Goal: Obtain resource: Download file/media

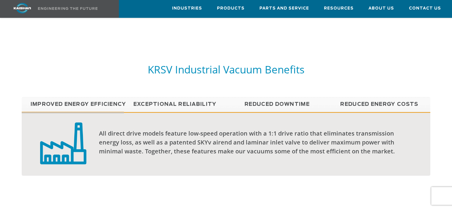
scroll to position [400, 0]
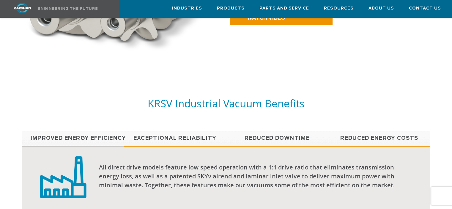
click at [385, 131] on link "Reduced Energy Costs" at bounding box center [379, 138] width 102 height 15
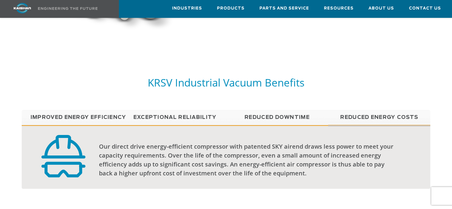
scroll to position [429, 0]
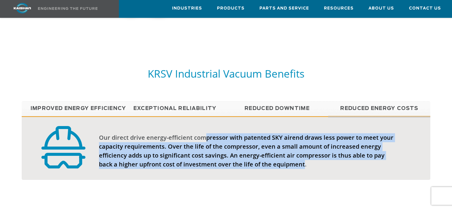
drag, startPoint x: 280, startPoint y: 153, endPoint x: 180, endPoint y: 119, distance: 105.2
click at [186, 120] on div "Our direct drive energy-efficient compressor with patented SKY airend draws les…" at bounding box center [226, 148] width 409 height 64
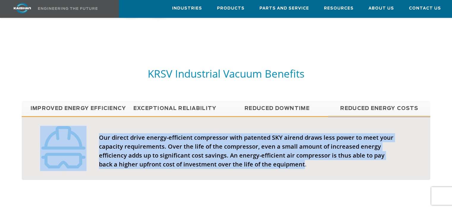
click at [98, 101] on link "Improved Energy Efficiency" at bounding box center [73, 108] width 102 height 15
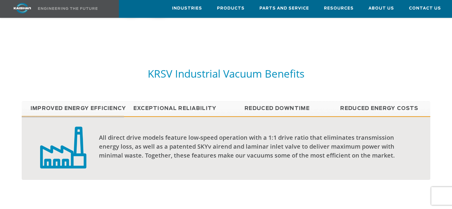
click at [158, 101] on link "Exceptional reliability" at bounding box center [175, 108] width 102 height 15
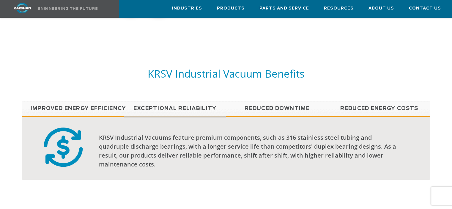
click at [371, 101] on link "Reduced Energy Costs" at bounding box center [379, 108] width 102 height 15
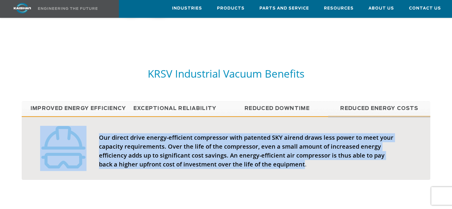
click at [315, 149] on div "Our direct drive energy-efficient compressor with patented SKY airend draws les…" at bounding box center [248, 151] width 298 height 36
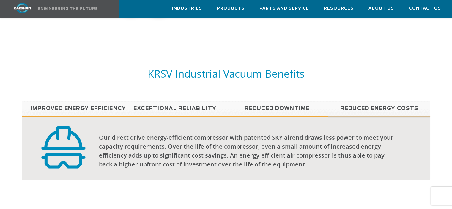
click at [293, 101] on link "Reduced Downtime" at bounding box center [277, 108] width 102 height 15
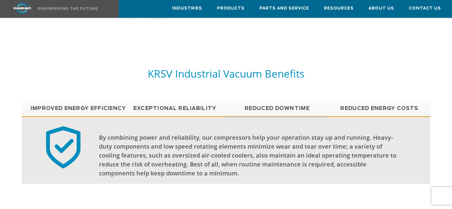
drag, startPoint x: 236, startPoint y: 156, endPoint x: 215, endPoint y: 122, distance: 40.4
click at [215, 122] on div "By combining power and reliability, our compressors help your operation stay up…" at bounding box center [226, 150] width 409 height 68
click at [92, 101] on link "Improved Energy Efficiency" at bounding box center [73, 108] width 102 height 15
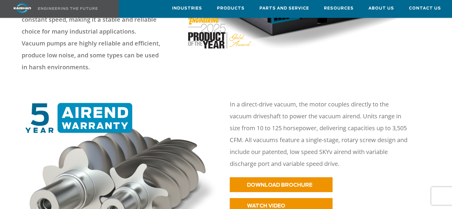
scroll to position [251, 0]
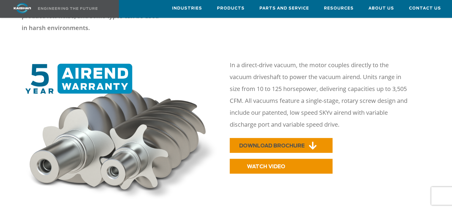
click at [278, 143] on span "DOWNLOAD BROCHURE" at bounding box center [271, 145] width 65 height 5
